Goal: Information Seeking & Learning: Learn about a topic

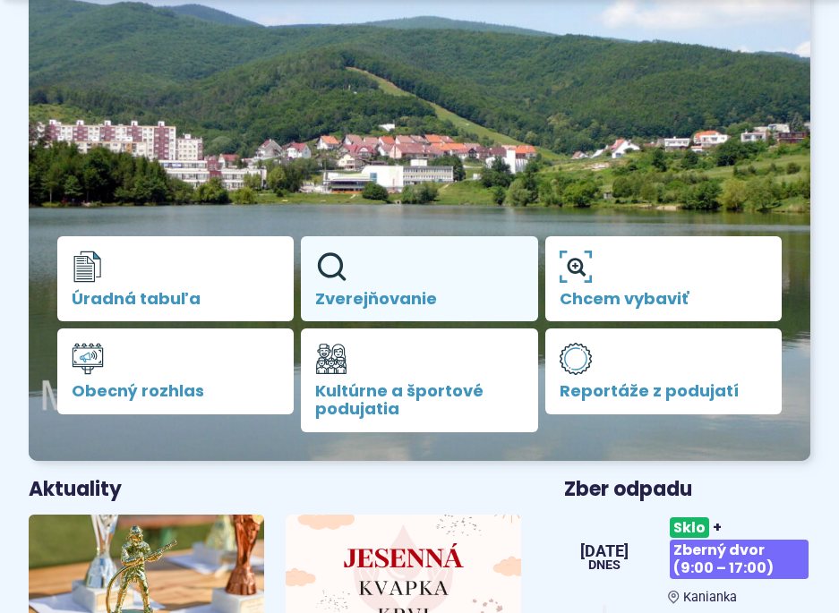
scroll to position [268, 0]
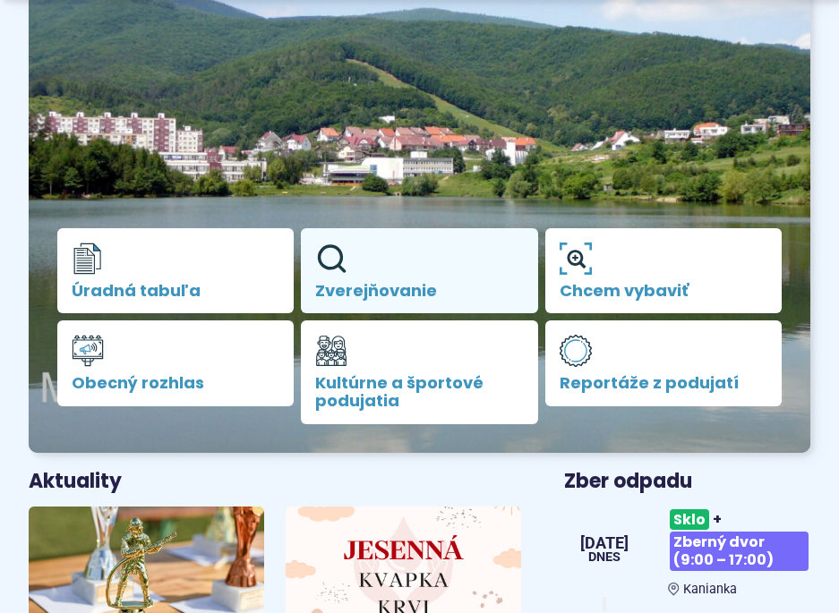
click at [394, 287] on span "Zverejňovanie" at bounding box center [419, 291] width 208 height 18
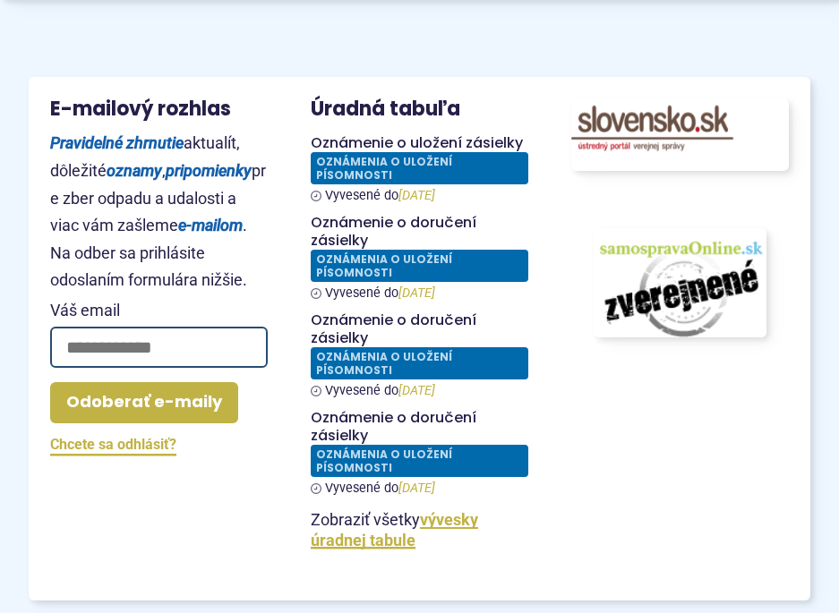
scroll to position [1969, 0]
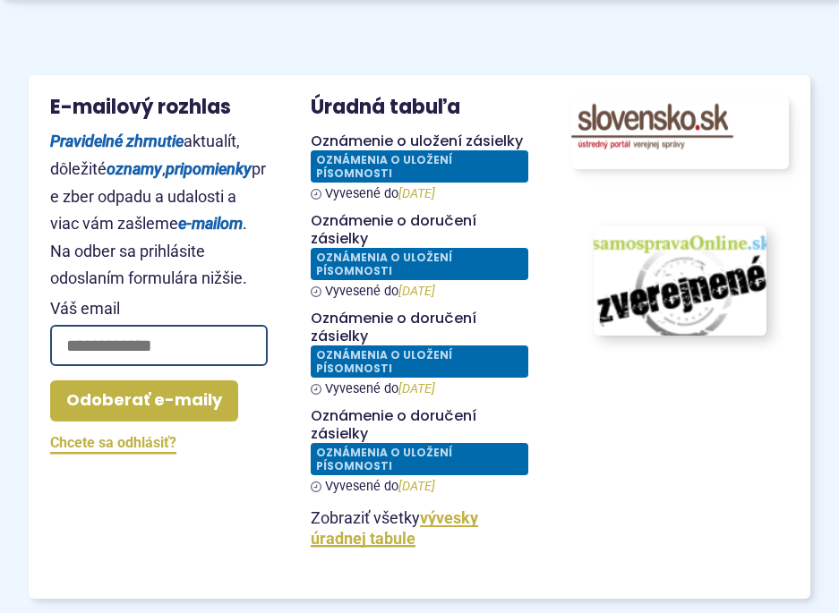
click at [729, 308] on img at bounding box center [679, 281] width 190 height 120
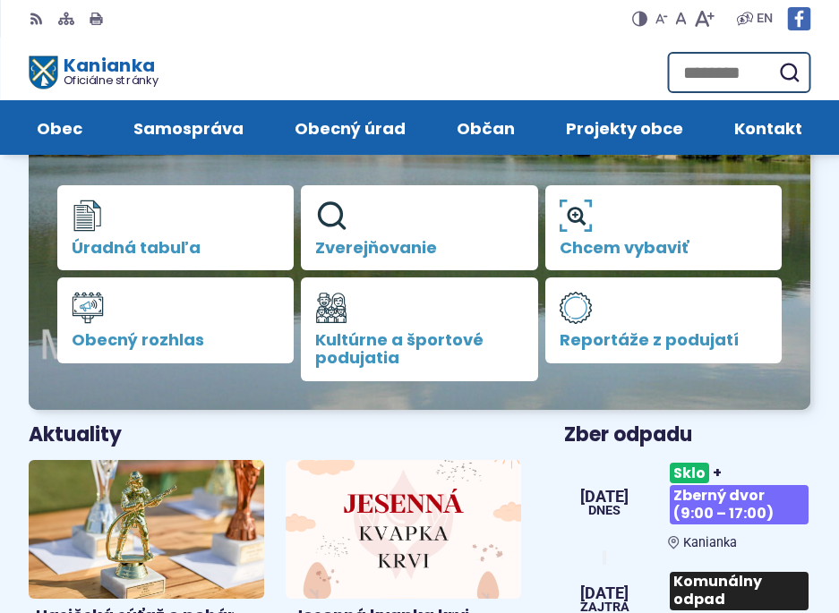
scroll to position [89, 0]
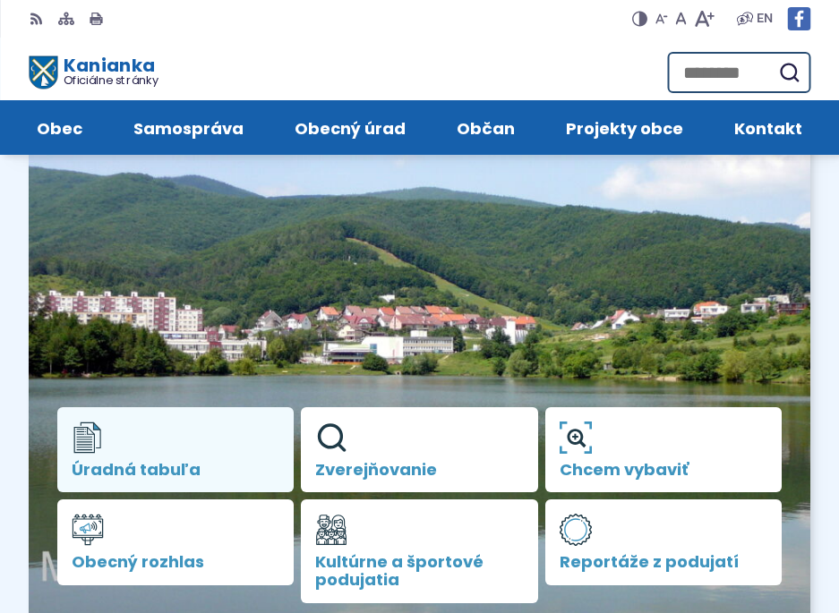
click at [143, 461] on span "Úradná tabuľa" at bounding box center [176, 470] width 208 height 18
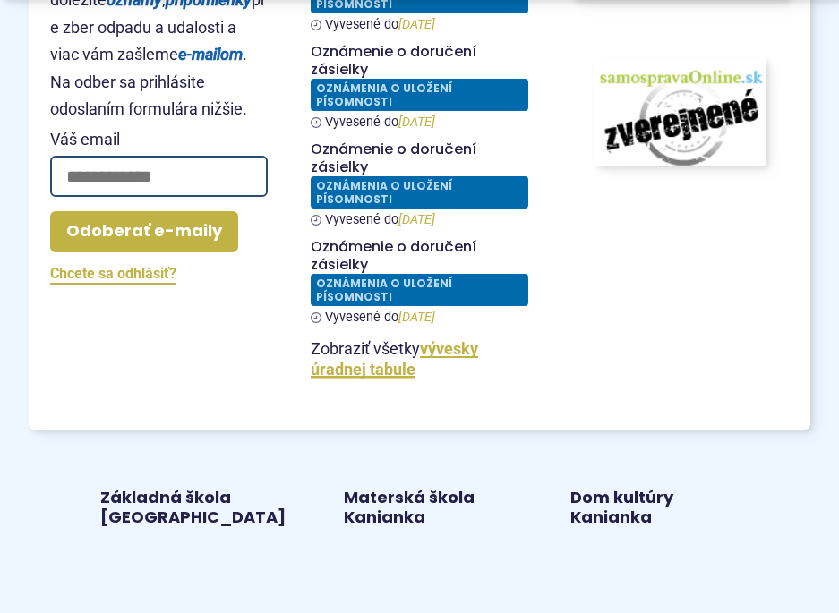
scroll to position [2148, 0]
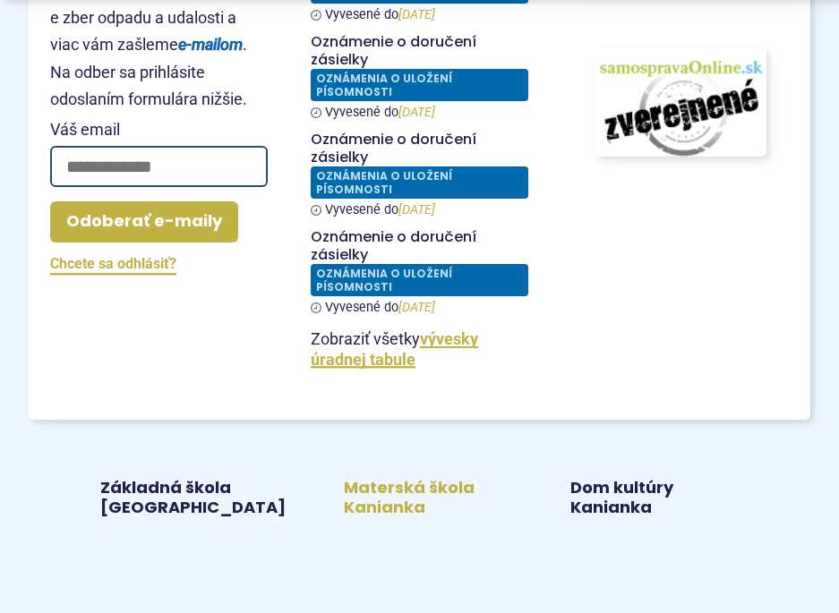
click at [405, 477] on link "Materská škola Kanianka" at bounding box center [419, 497] width 183 height 41
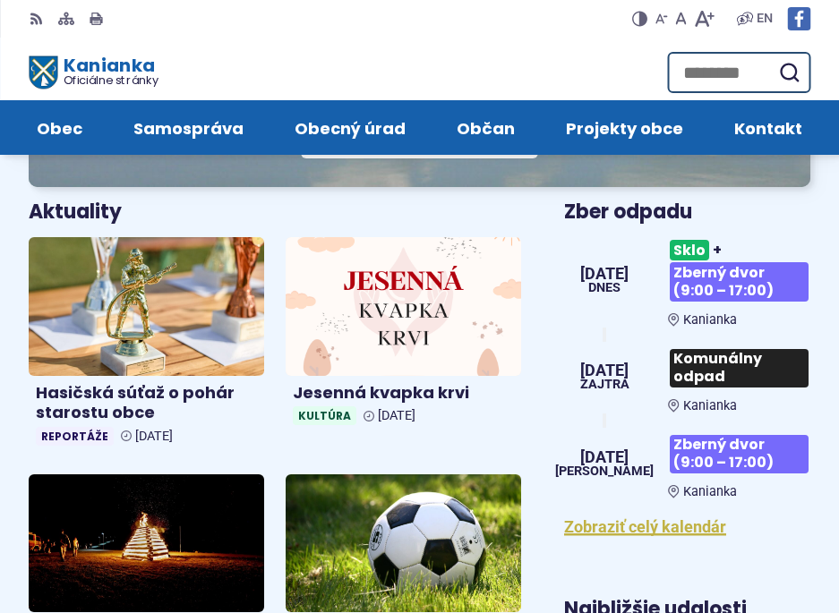
scroll to position [268, 0]
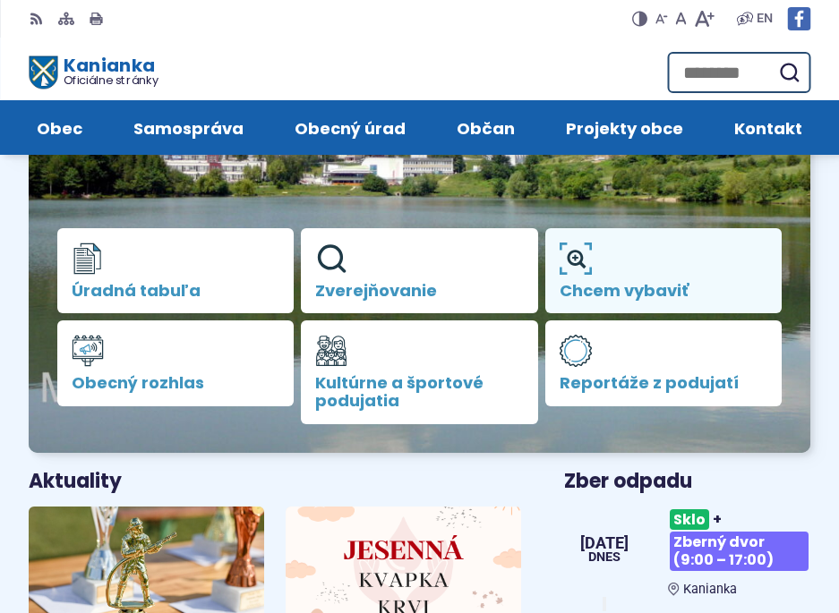
click at [639, 267] on link "Chcem vybaviť" at bounding box center [663, 271] width 236 height 86
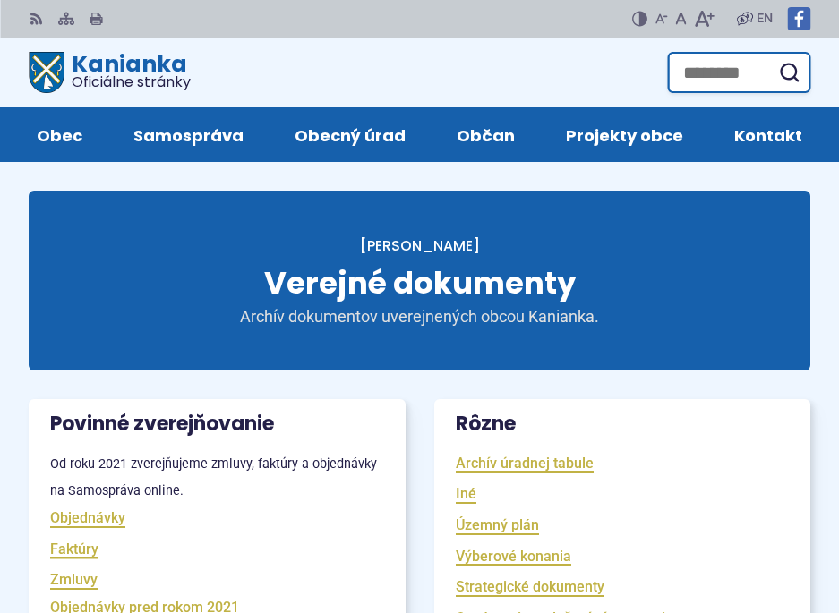
click at [731, 78] on input "Hľadať:" at bounding box center [738, 72] width 143 height 41
type input "**********"
click at [772, 56] on button "Odoslať vyhľadávací formulár" at bounding box center [788, 72] width 32 height 32
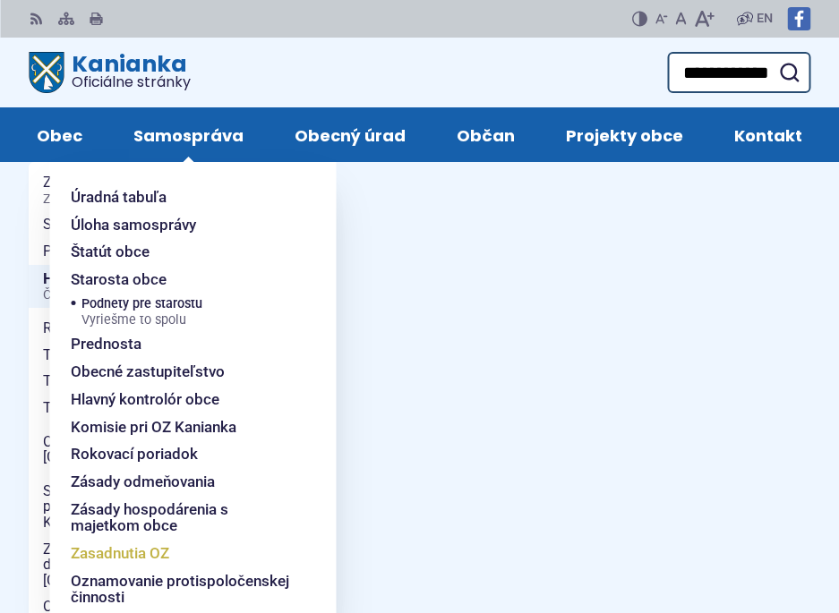
click at [115, 557] on span "Zasadnutia OZ" at bounding box center [120, 554] width 98 height 28
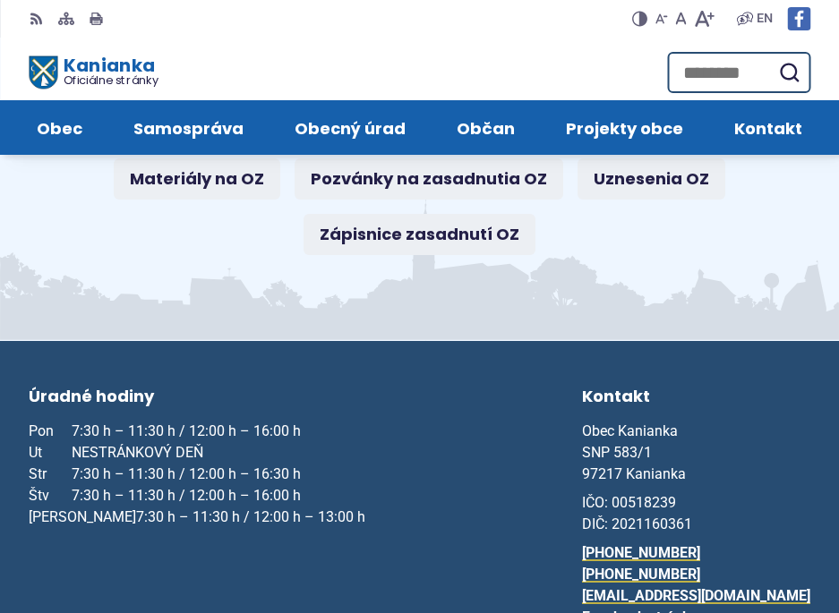
scroll to position [247, 0]
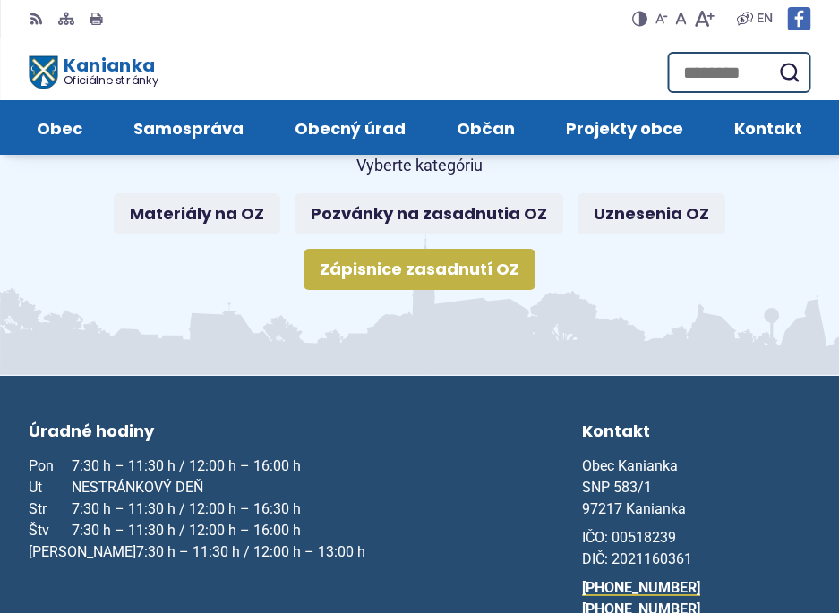
click at [454, 275] on link "Zápisnice zasadnutí OZ" at bounding box center [419, 269] width 232 height 41
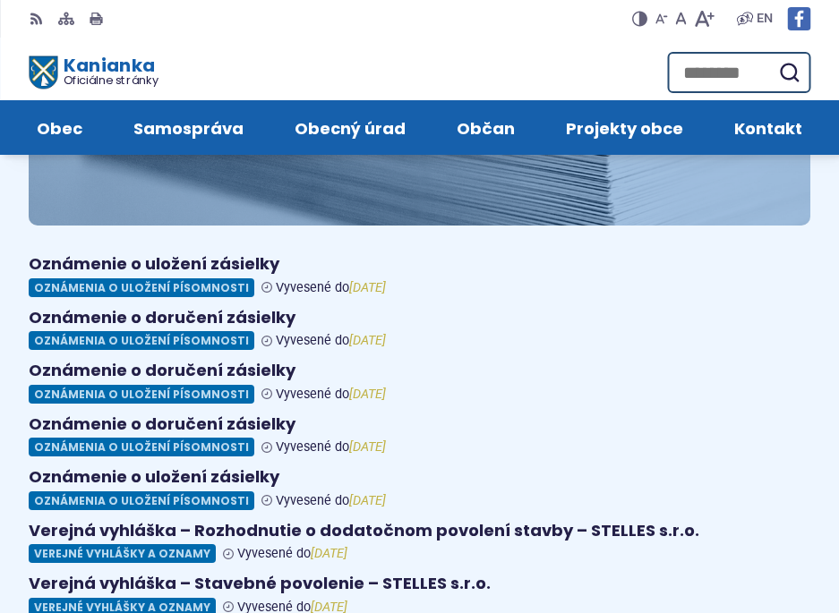
scroll to position [179, 0]
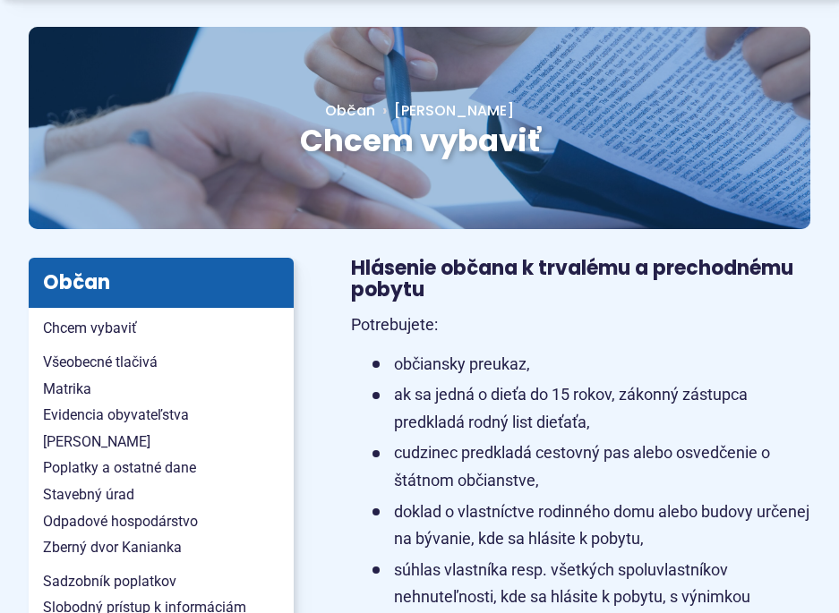
scroll to position [179, 0]
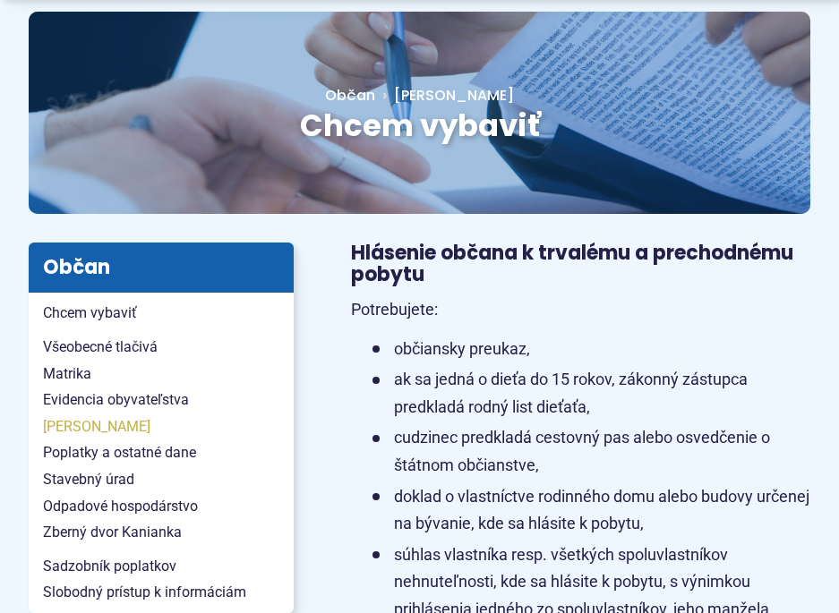
click at [55, 428] on span "[PERSON_NAME]" at bounding box center [161, 426] width 236 height 27
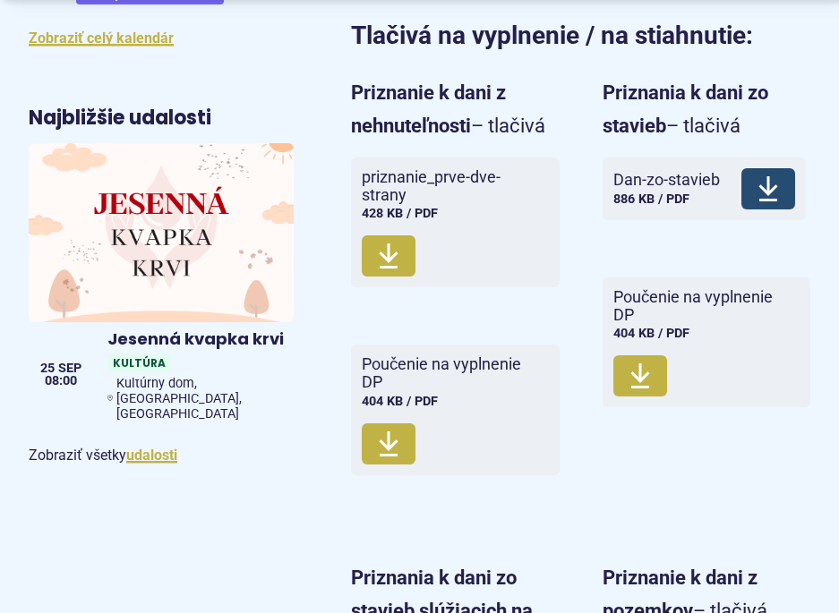
scroll to position [1074, 0]
